Goal: Transaction & Acquisition: Purchase product/service

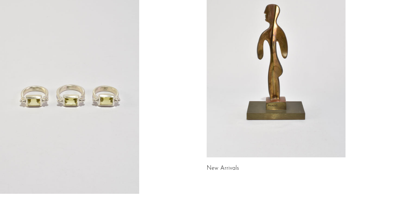
scroll to position [72, 0]
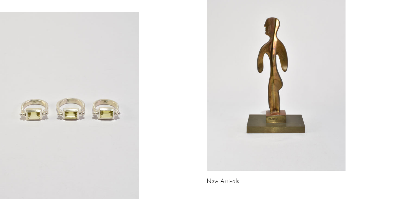
click at [286, 143] on link at bounding box center [276, 73] width 139 height 195
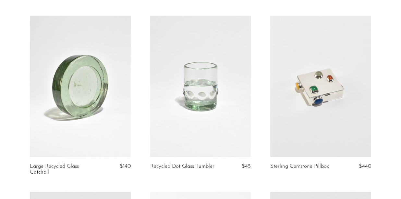
scroll to position [44, 0]
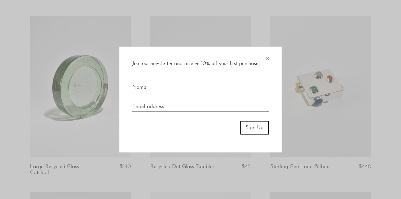
click at [268, 59] on span "×" at bounding box center [267, 57] width 6 height 21
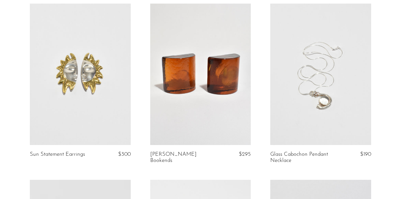
scroll to position [578, 0]
click at [326, 96] on link at bounding box center [321, 74] width 101 height 141
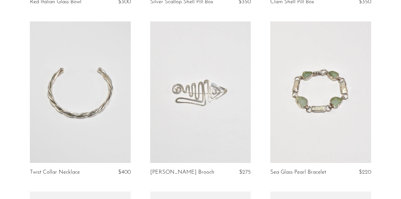
scroll to position [1126, 0]
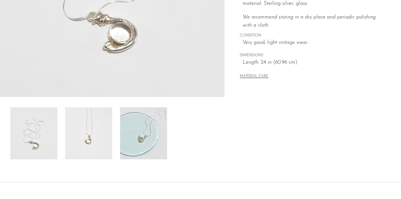
scroll to position [224, 0]
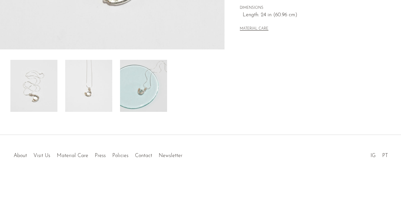
click at [98, 91] on img at bounding box center [88, 86] width 47 height 52
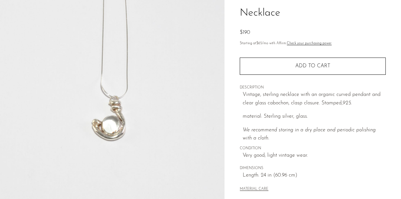
scroll to position [56, 0]
